Goal: Understand process/instructions: Learn how to perform a task or action

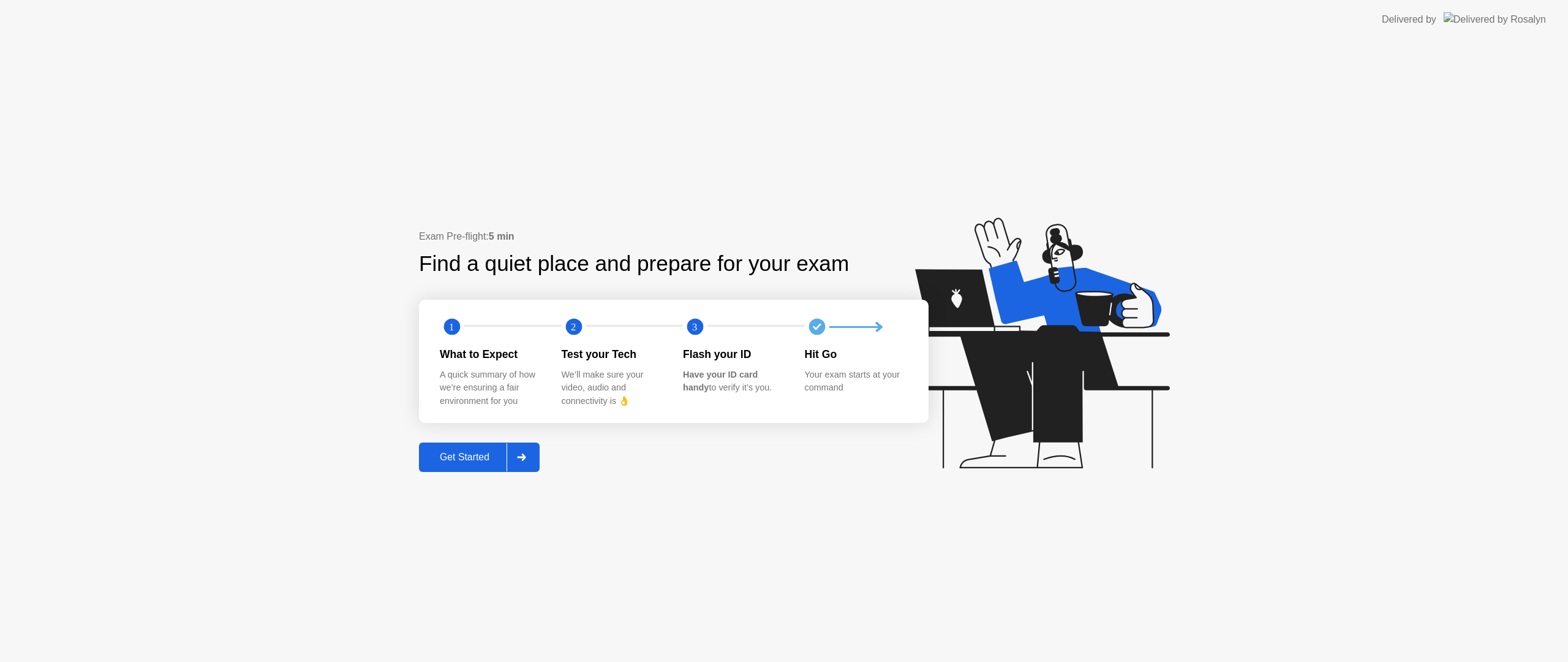
click at [575, 330] on text "2" at bounding box center [573, 327] width 5 height 12
click at [481, 457] on div "Get Started" at bounding box center [464, 456] width 84 height 11
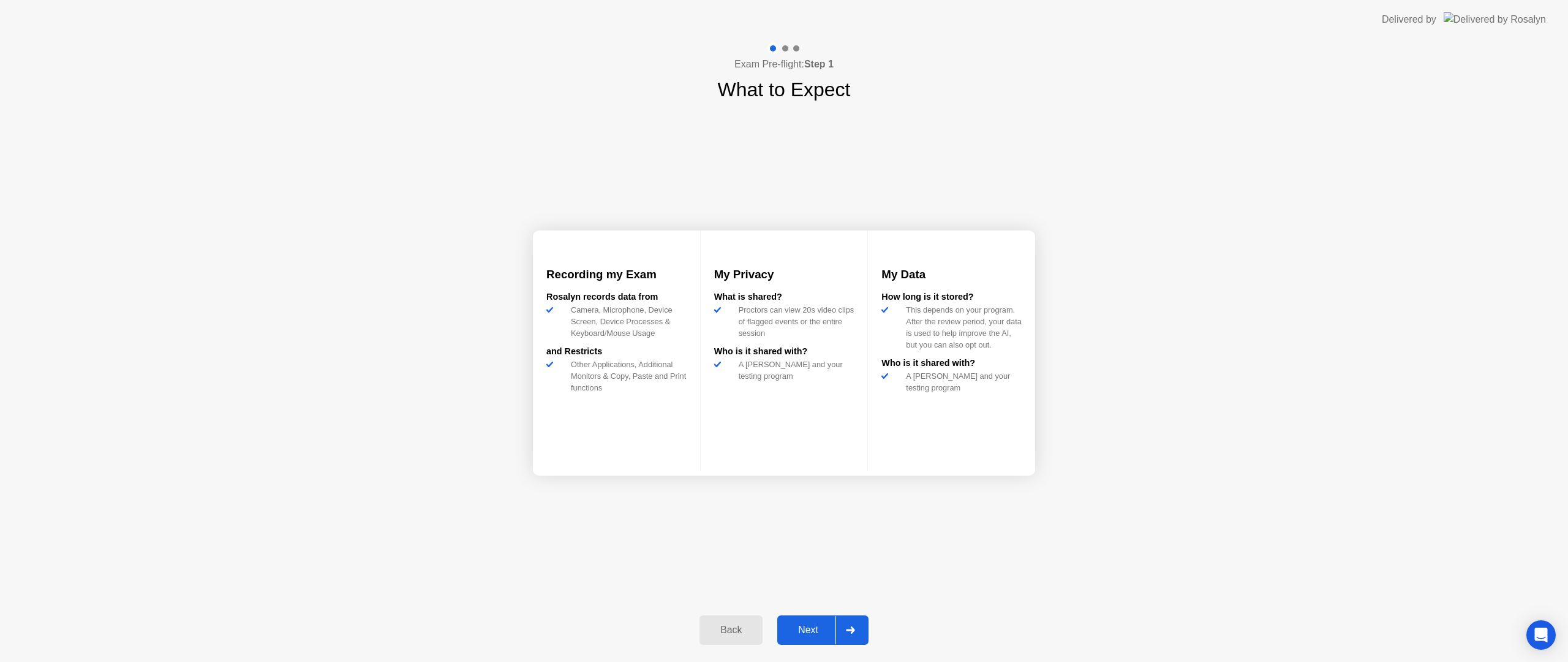
click at [738, 630] on div "Back" at bounding box center [731, 629] width 55 height 11
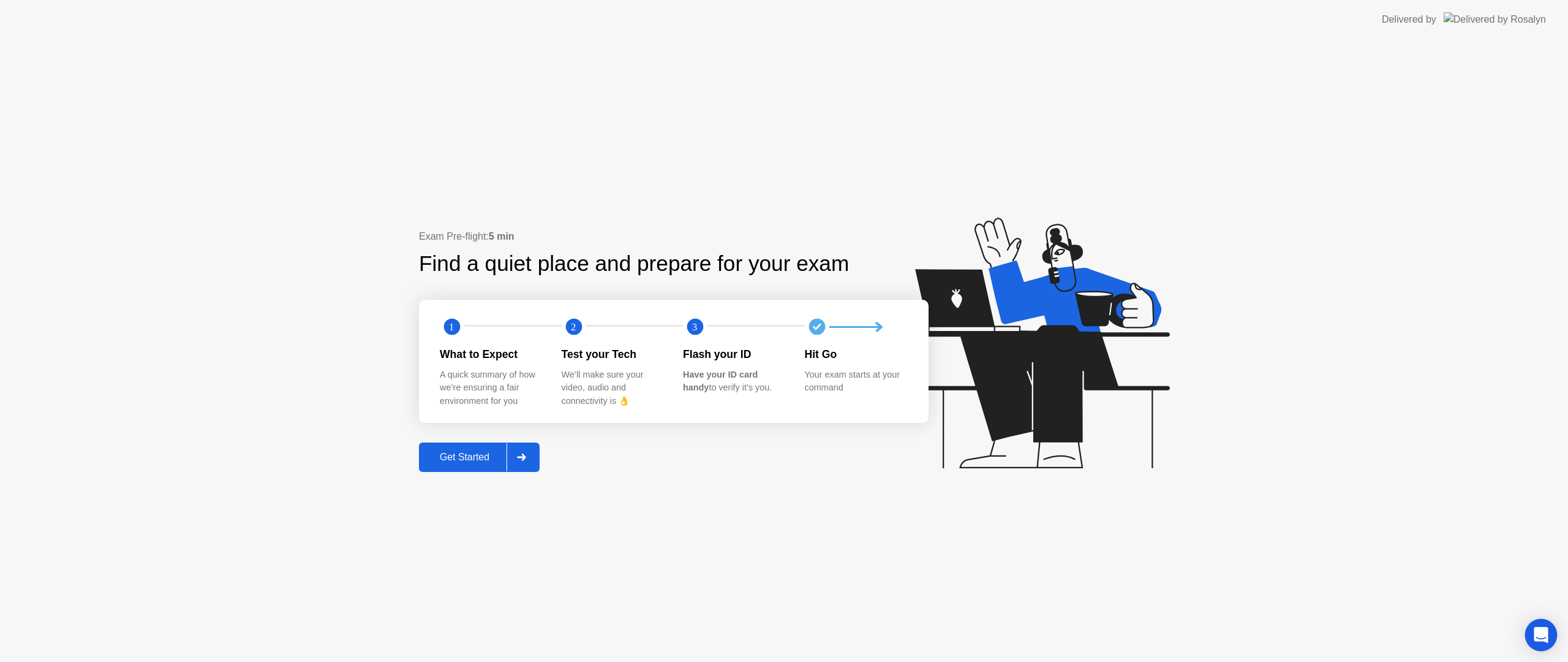
click at [1534, 636] on icon "Open Intercom Messenger" at bounding box center [1540, 634] width 14 height 16
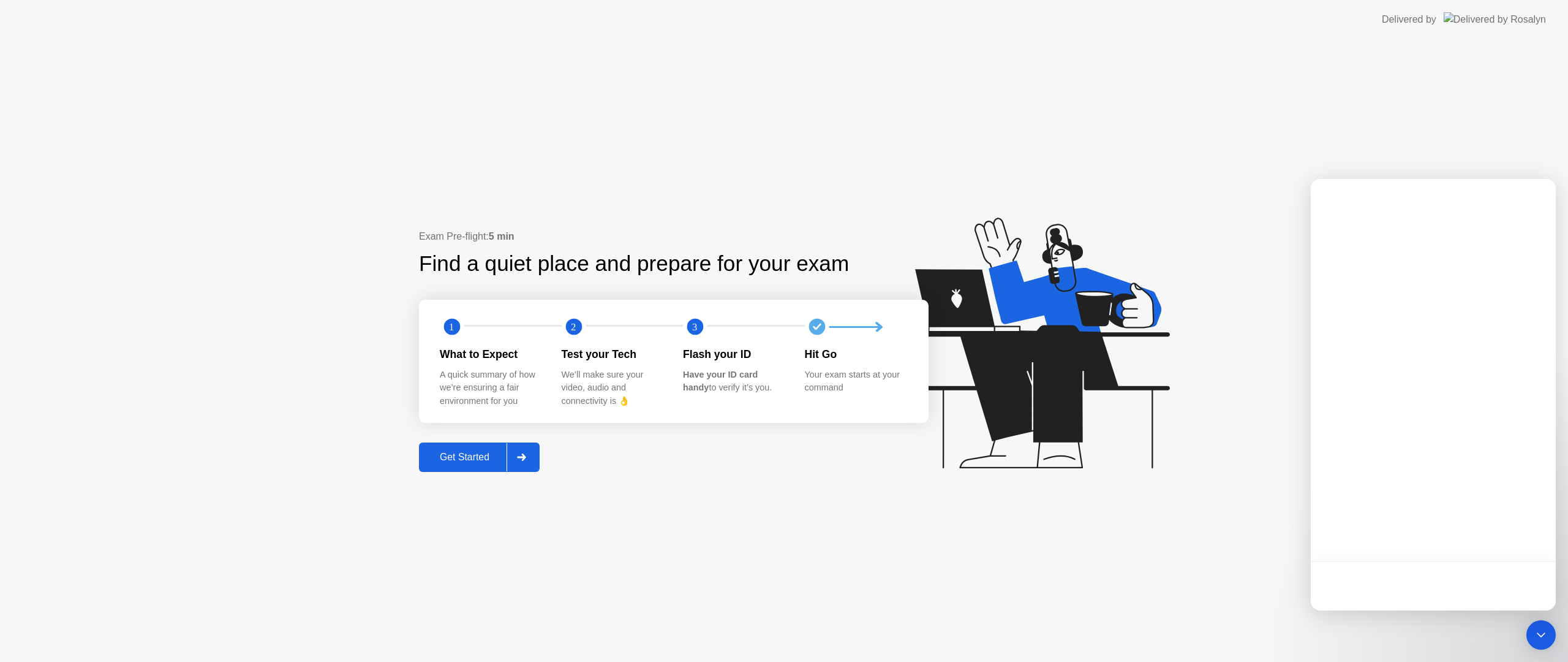
click at [1196, 502] on icon at bounding box center [1039, 349] width 316 height 314
click at [562, 189] on div "Exam Pre-flight: 5 min Find a quiet place and prepare for your exam 1 2 3 What …" at bounding box center [784, 351] width 1568 height 622
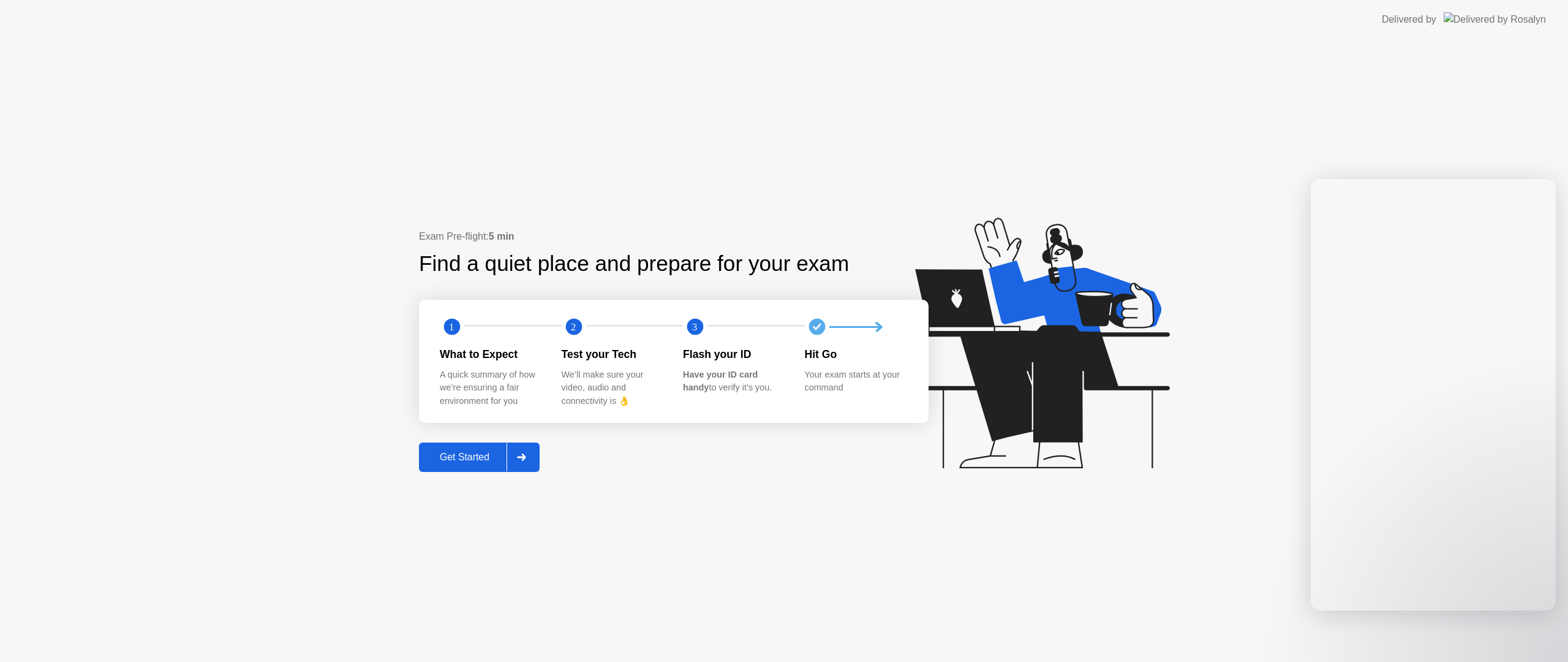
click at [1238, 559] on div "Exam Pre-flight: 5 min Find a quiet place and prepare for your exam 1 2 3 What …" at bounding box center [784, 351] width 1568 height 622
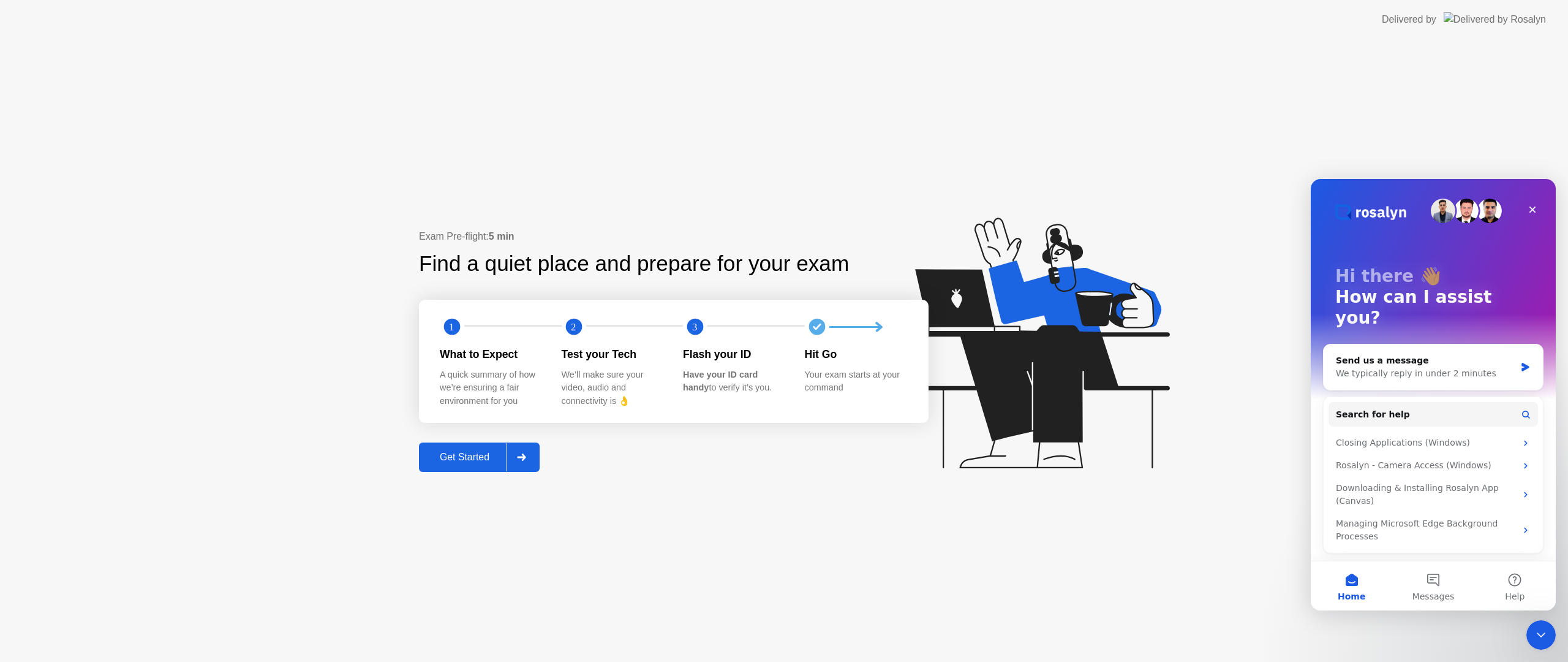
click at [529, 463] on div at bounding box center [521, 456] width 30 height 29
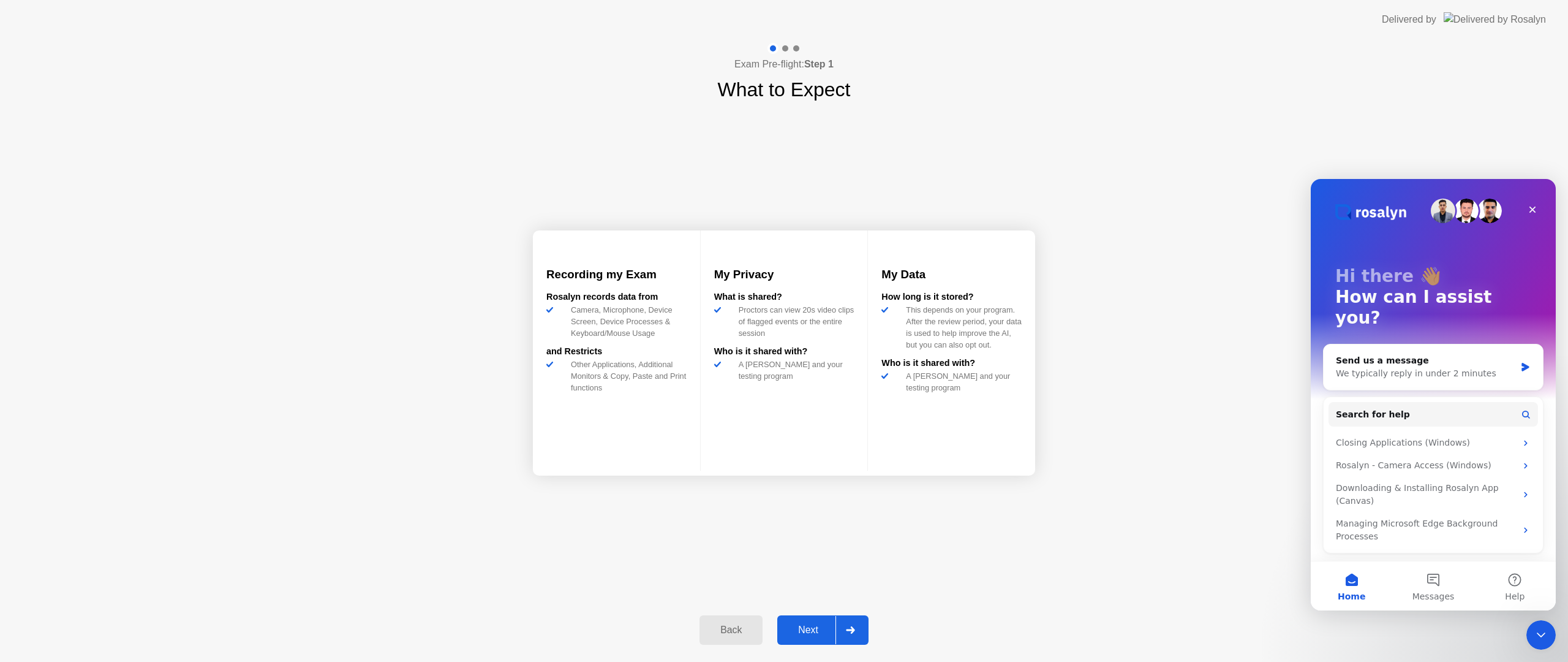
click at [858, 631] on div at bounding box center [850, 629] width 30 height 29
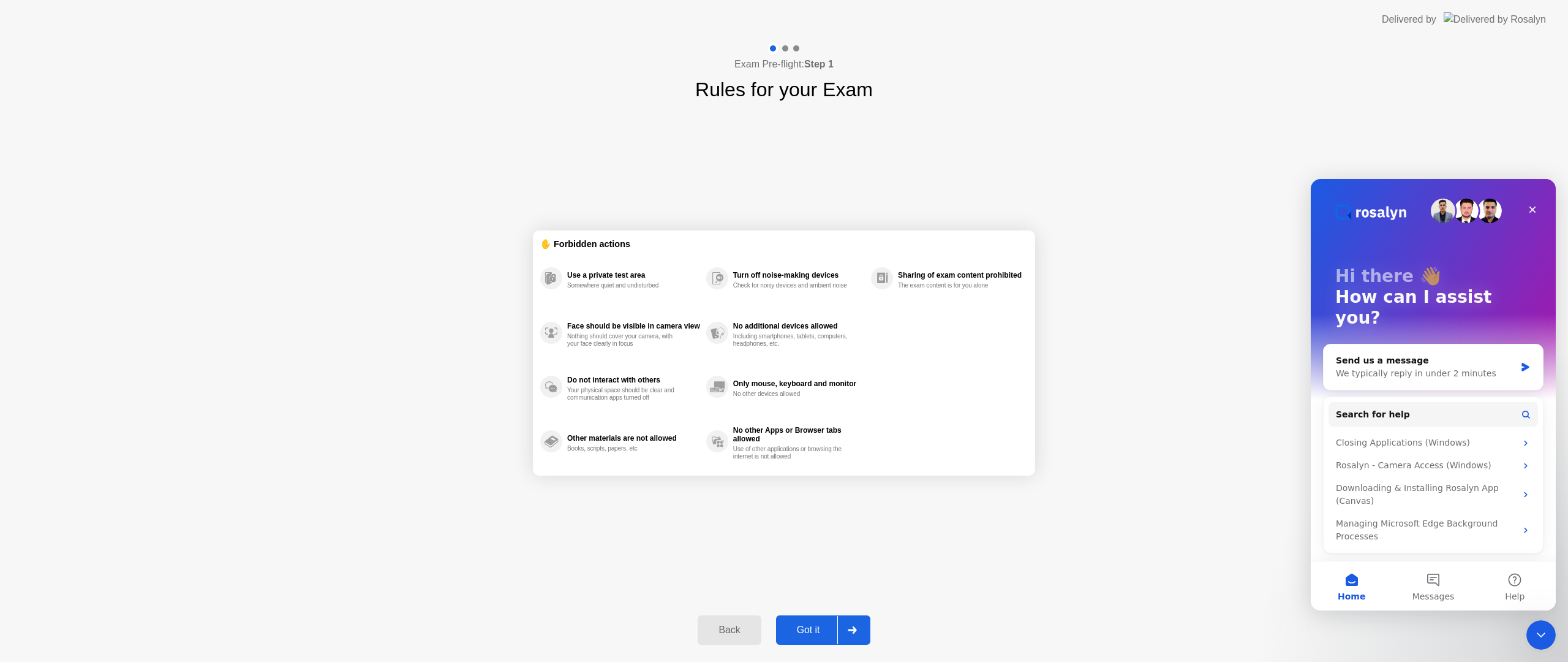
click at [717, 638] on button "Back" at bounding box center [729, 630] width 63 height 30
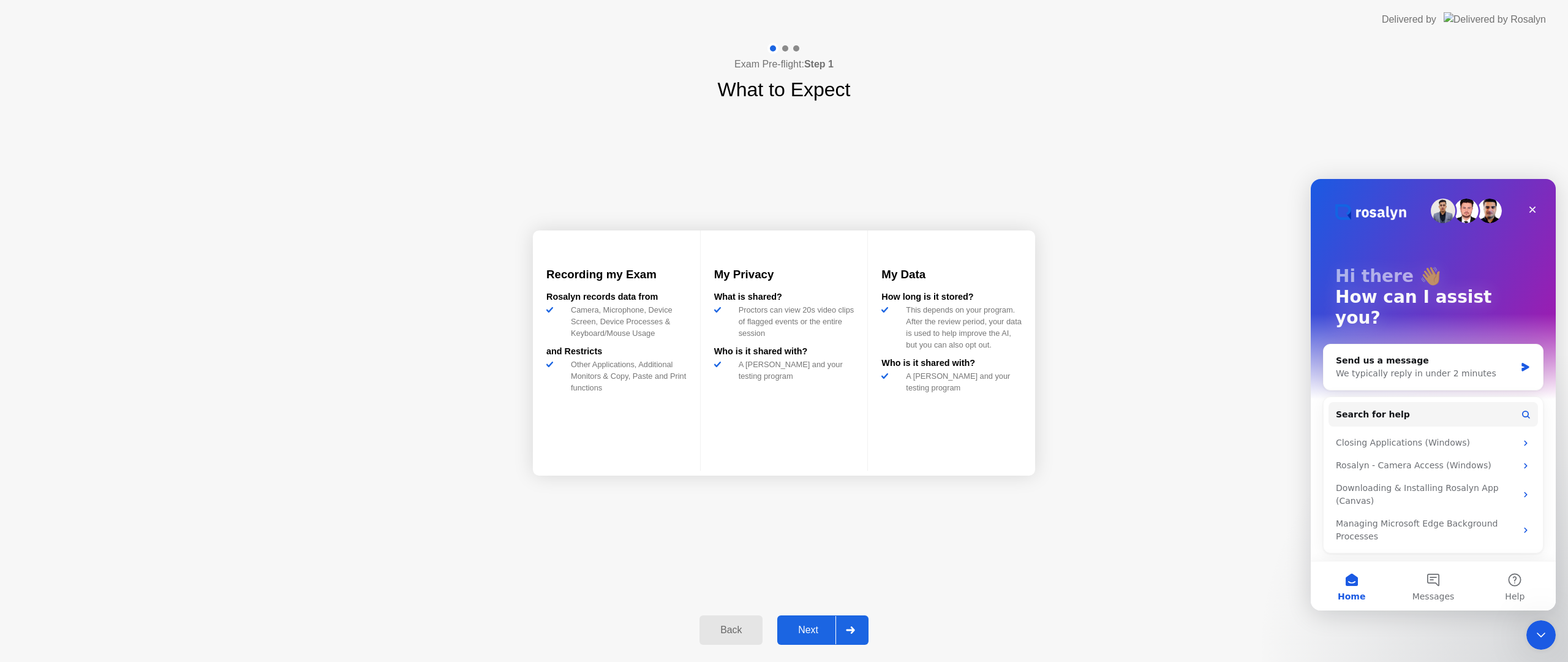
click at [716, 637] on button "Back" at bounding box center [731, 630] width 63 height 30
